Goal: Task Accomplishment & Management: Use online tool/utility

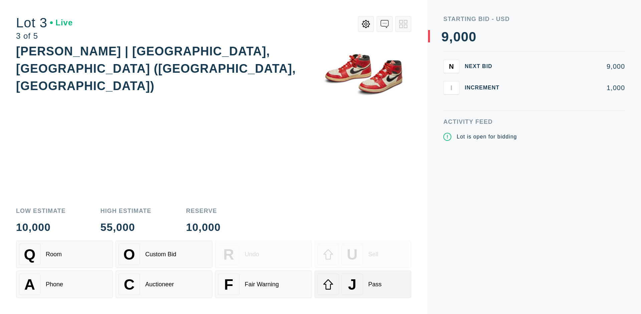
click at [363, 284] on div "J Pass" at bounding box center [362, 284] width 91 height 21
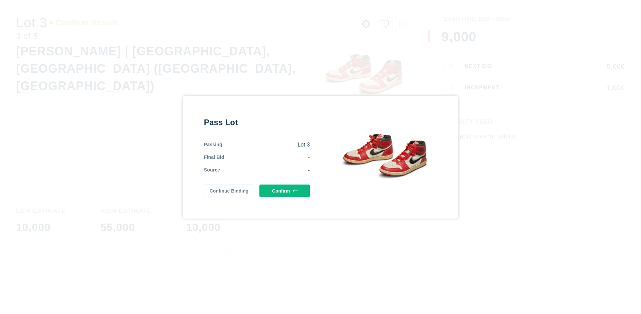
click at [285, 191] on button "Confirm" at bounding box center [284, 191] width 50 height 13
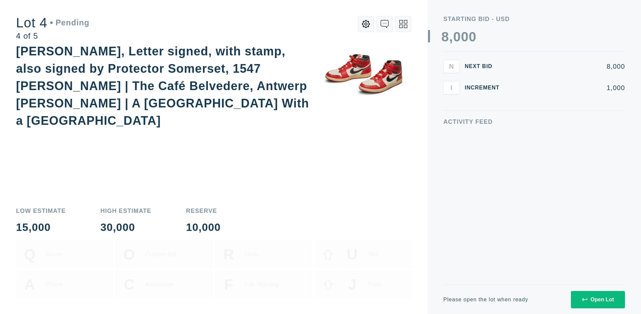
click at [403, 24] on icon at bounding box center [403, 24] width 8 height 8
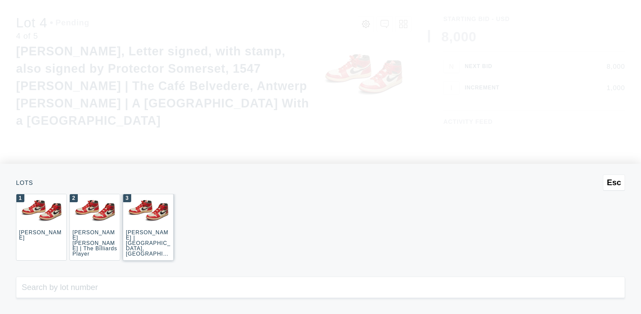
click at [148, 227] on div "3 JOAQUÍN SOROLLA | La Caleta, Málaga (La Caleta Beach, Málaga)" at bounding box center [148, 227] width 51 height 67
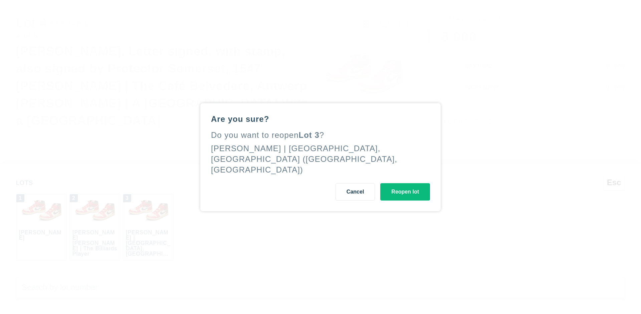
click at [405, 186] on button "Reopen lot" at bounding box center [405, 191] width 50 height 17
